Goal: Find specific page/section

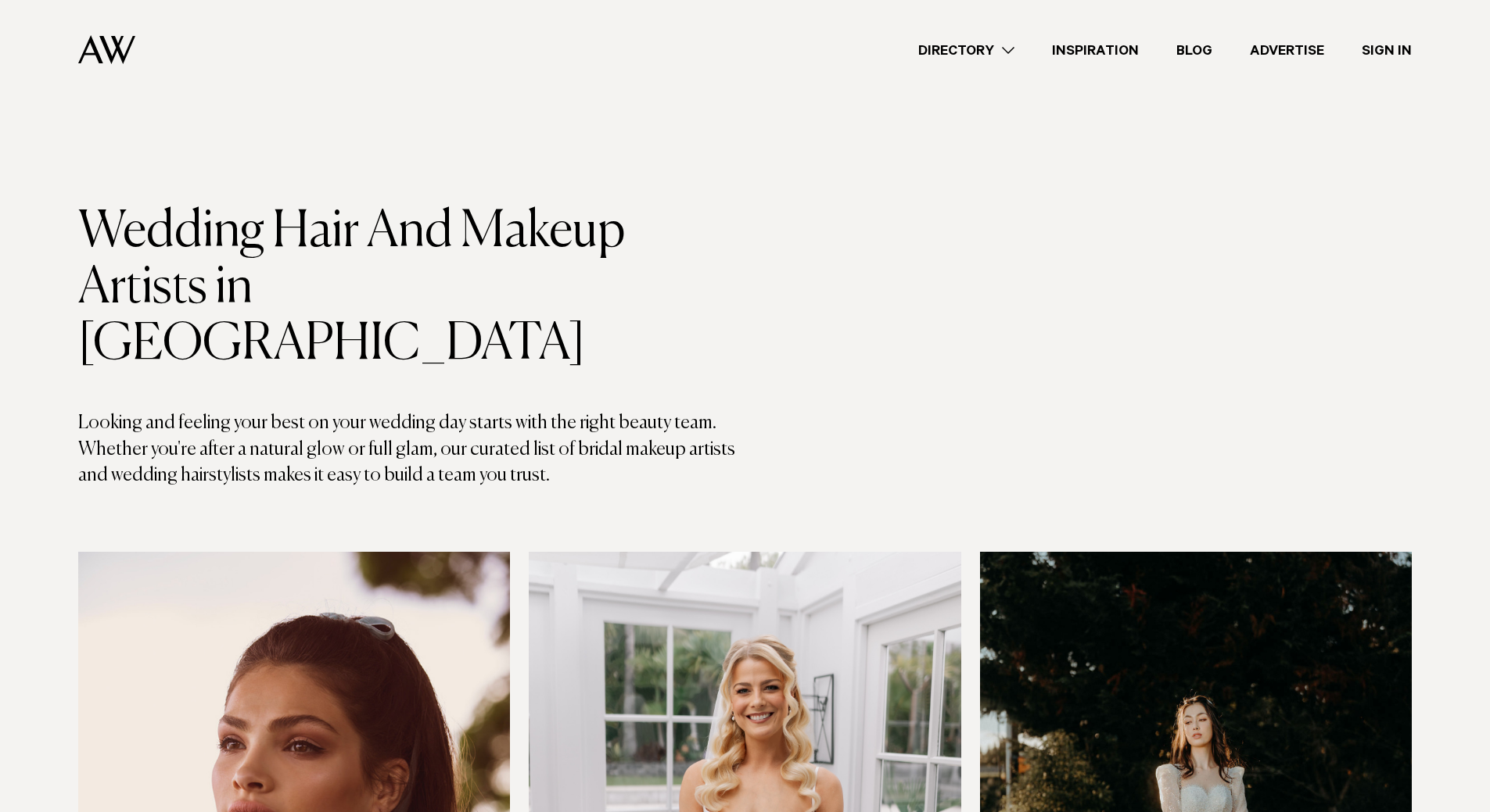
scroll to position [4643, 0]
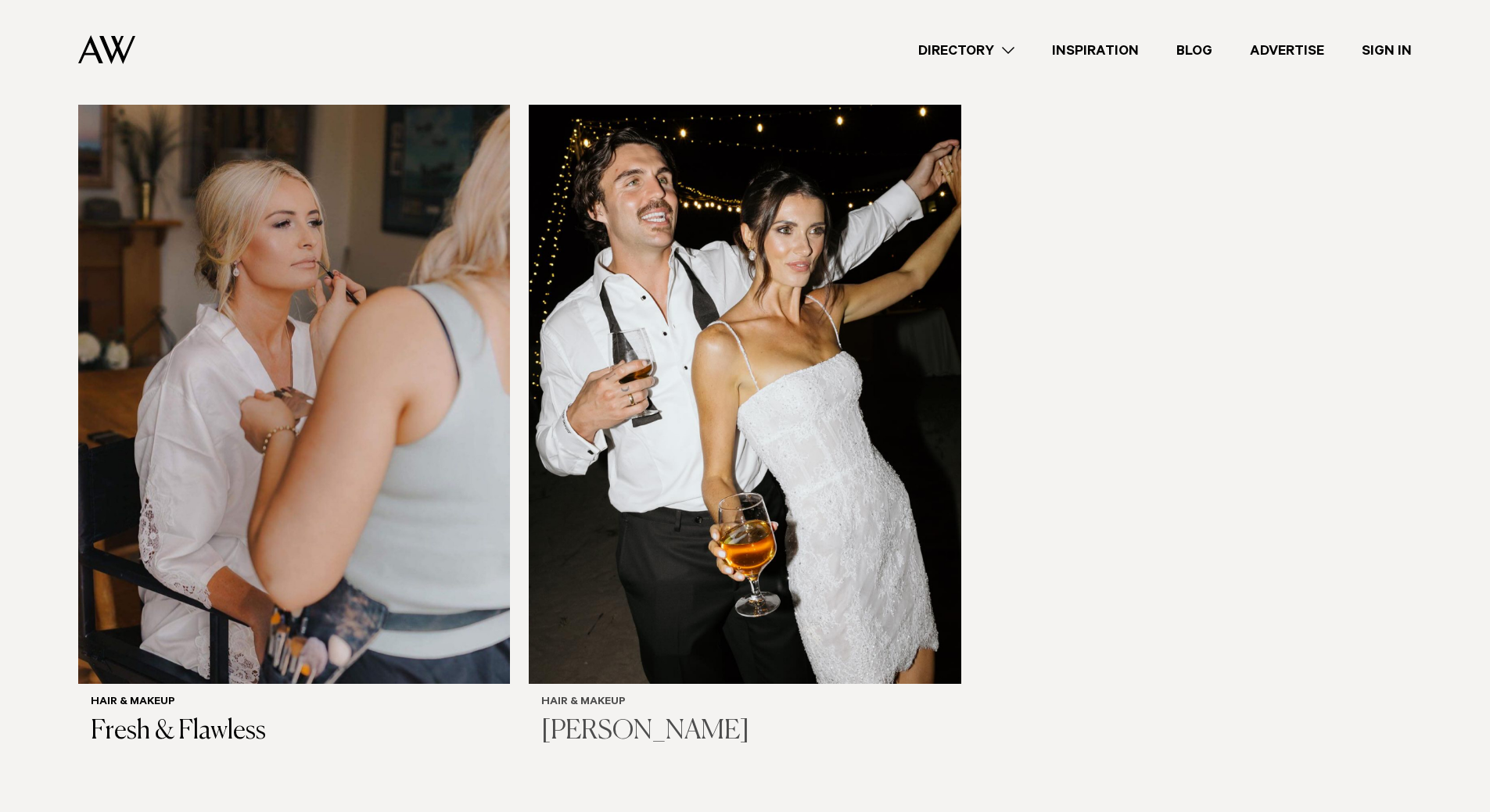
click at [647, 422] on img at bounding box center [745, 394] width 431 height 579
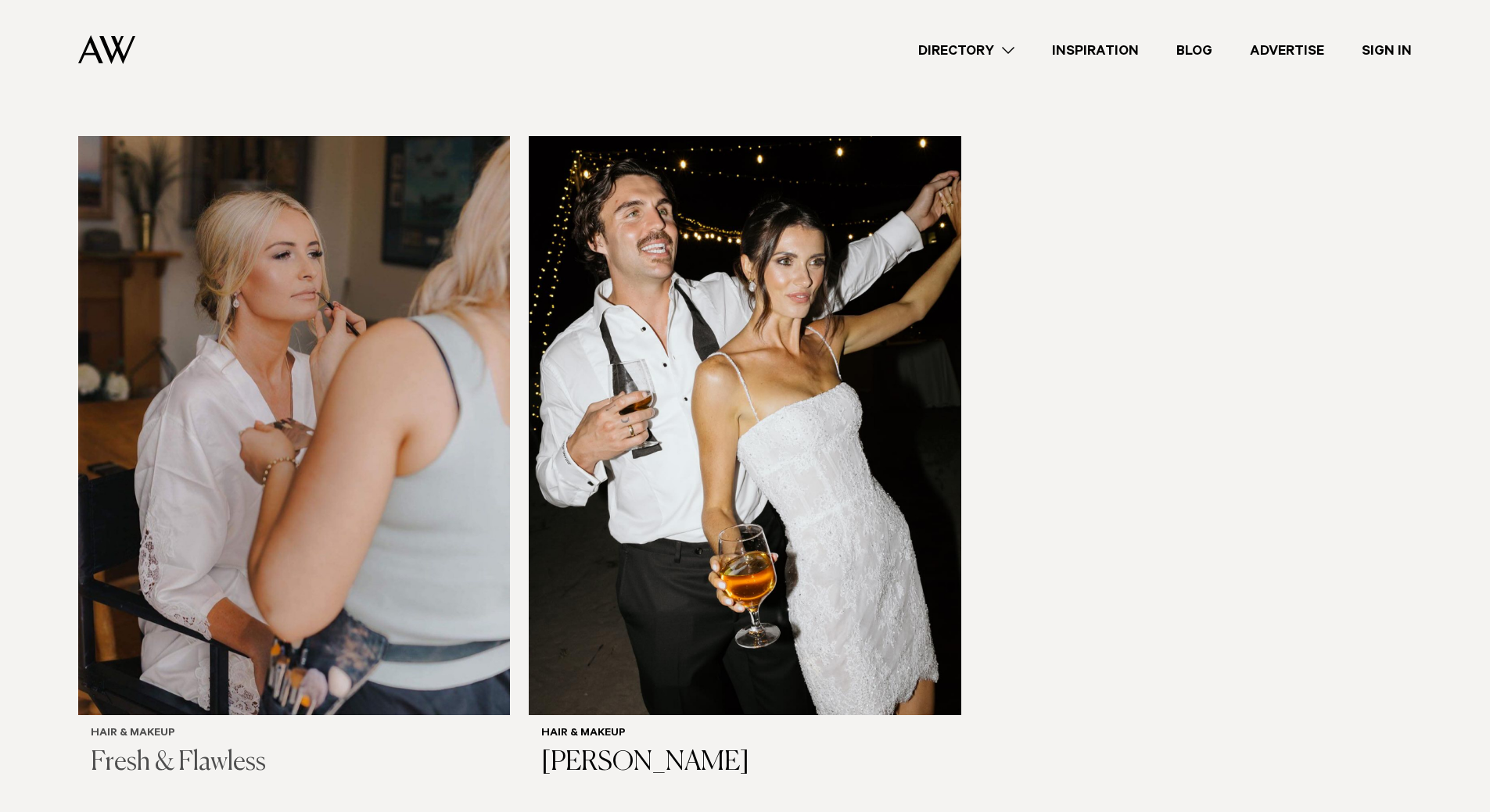
click at [151, 728] on div "Hair & Makeup Fresh & Flawless" at bounding box center [294, 753] width 407 height 52
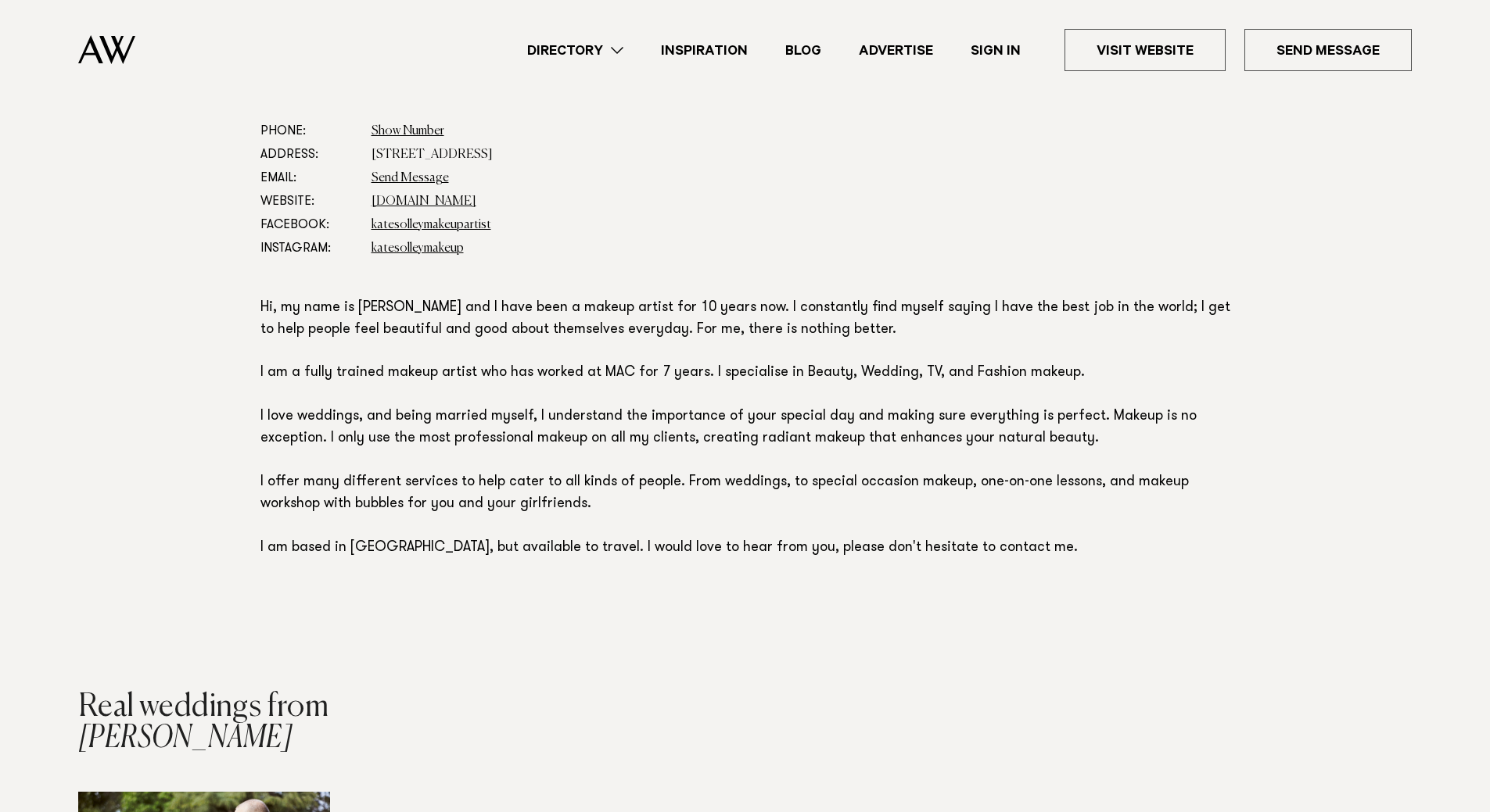
scroll to position [855, 0]
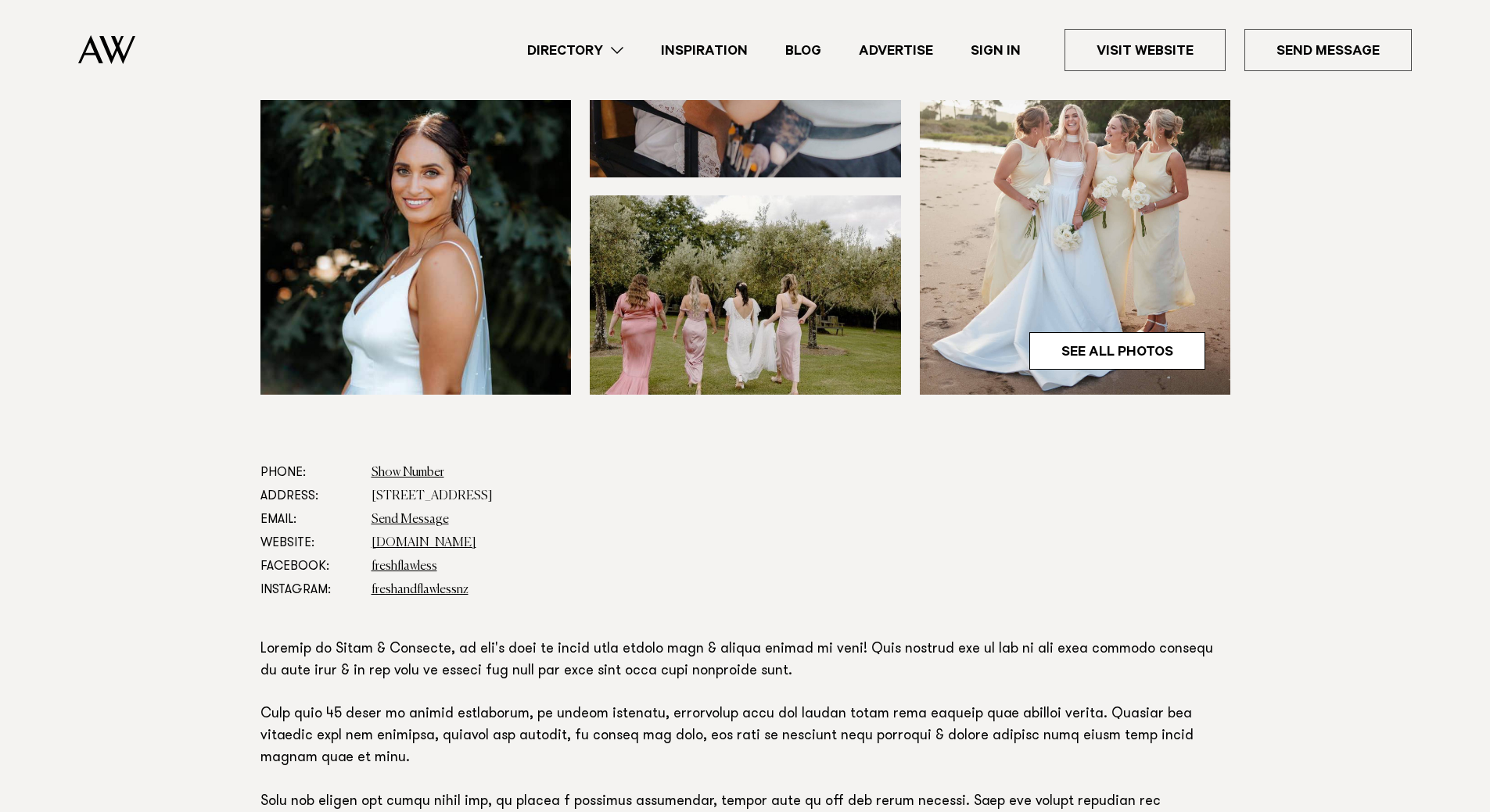
scroll to position [522, 0]
click at [414, 544] on link "[DOMAIN_NAME]" at bounding box center [423, 542] width 105 height 13
